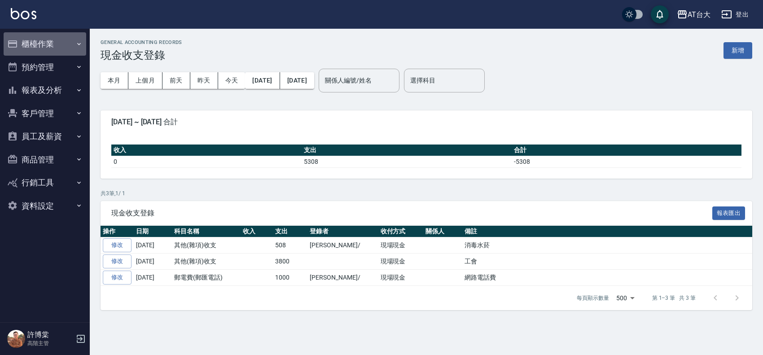
click at [49, 52] on button "櫃檯作業" at bounding box center [45, 43] width 83 height 23
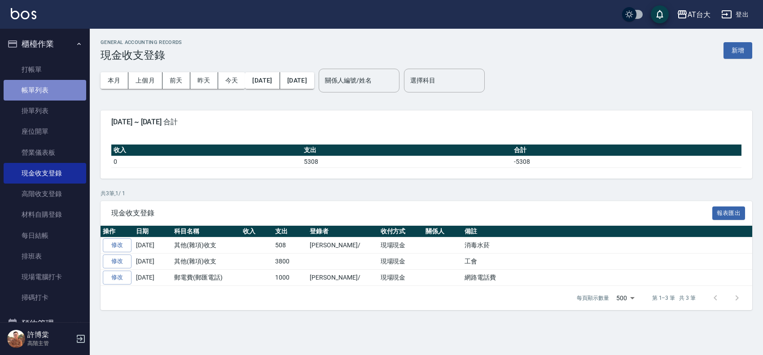
click at [52, 80] on link "帳單列表" at bounding box center [45, 90] width 83 height 21
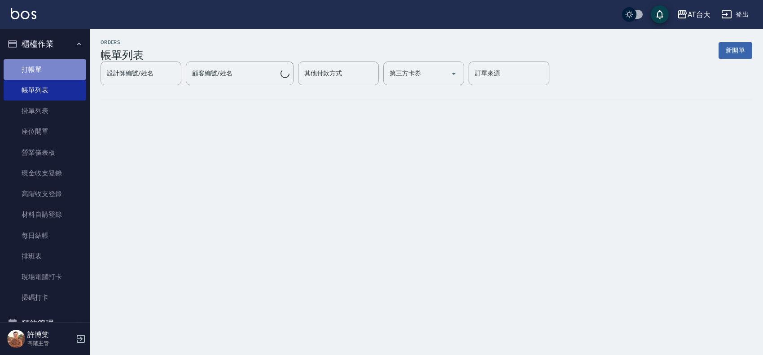
click at [52, 72] on link "打帳單" at bounding box center [45, 69] width 83 height 21
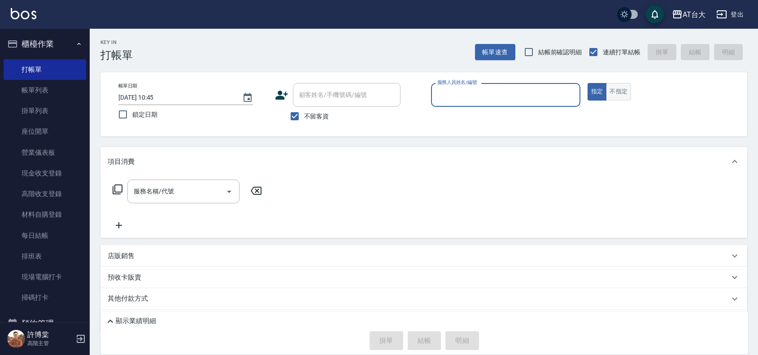
click at [623, 91] on button "不指定" at bounding box center [618, 91] width 25 height 17
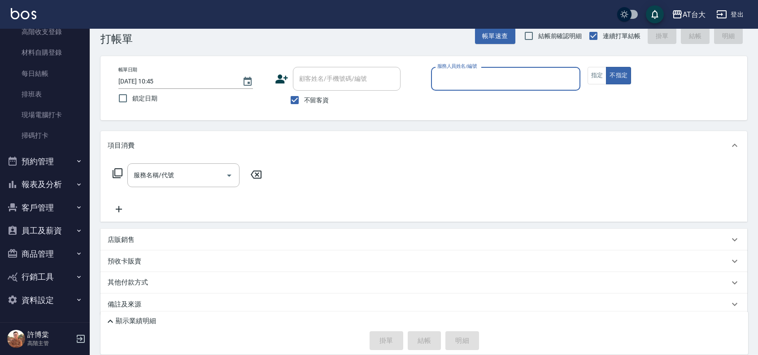
scroll to position [25, 0]
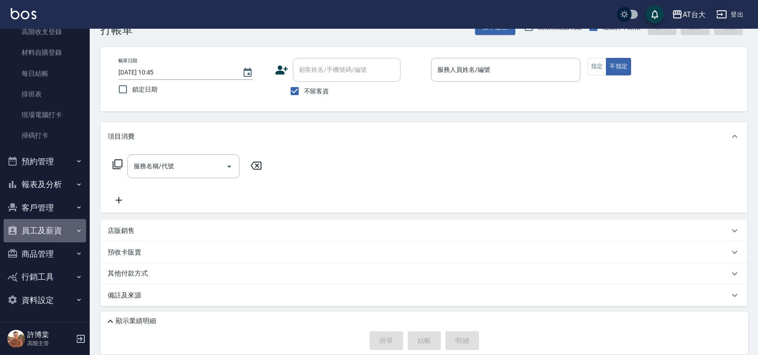
click at [56, 235] on button "員工及薪資" at bounding box center [45, 230] width 83 height 23
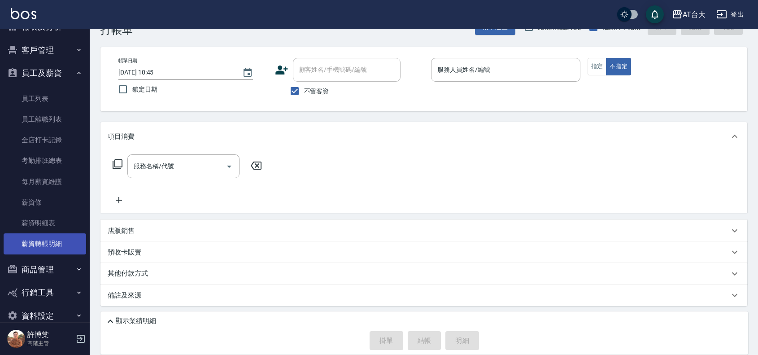
scroll to position [335, 0]
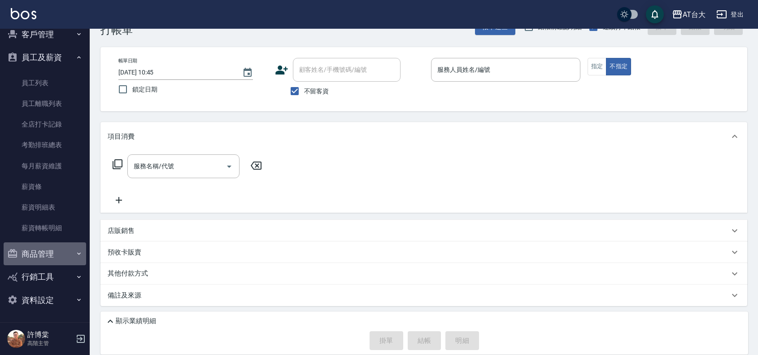
click at [64, 258] on button "商品管理" at bounding box center [45, 253] width 83 height 23
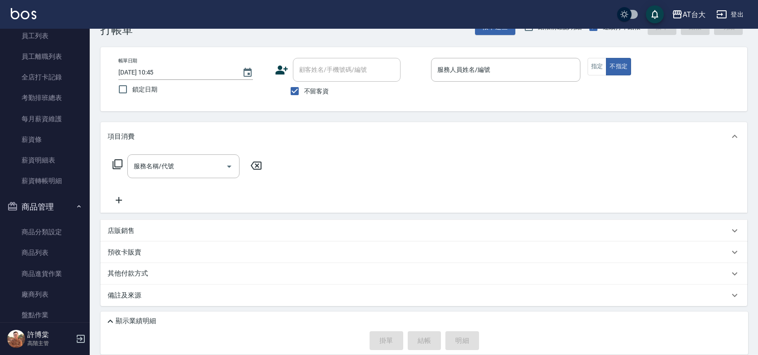
scroll to position [446, 0]
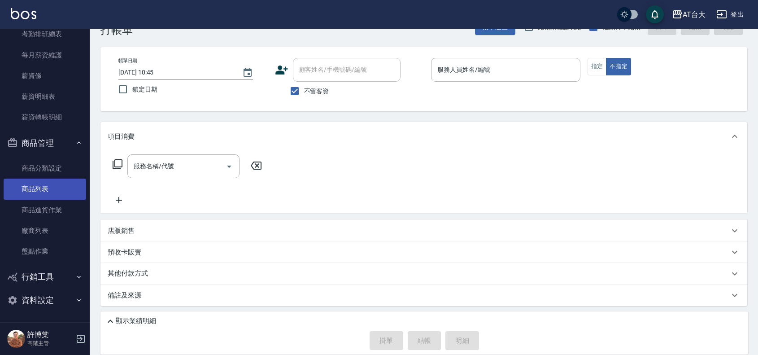
click at [57, 189] on link "商品列表" at bounding box center [45, 189] width 83 height 21
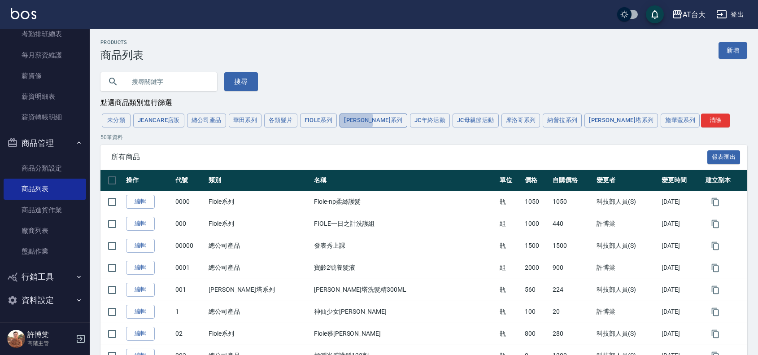
click at [346, 122] on button "[PERSON_NAME]系列" at bounding box center [374, 121] width 68 height 14
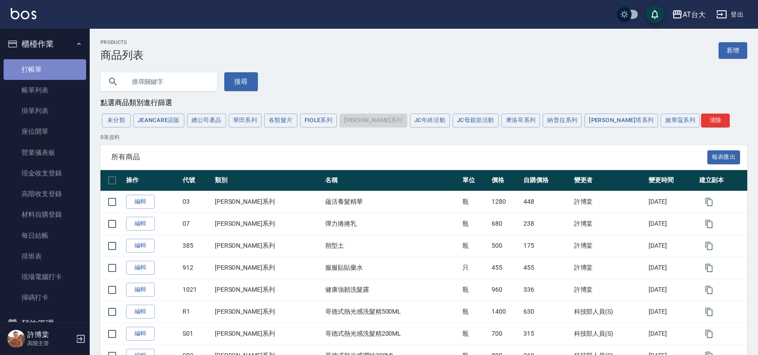
click at [61, 67] on link "打帳單" at bounding box center [45, 69] width 83 height 21
